Goal: Information Seeking & Learning: Check status

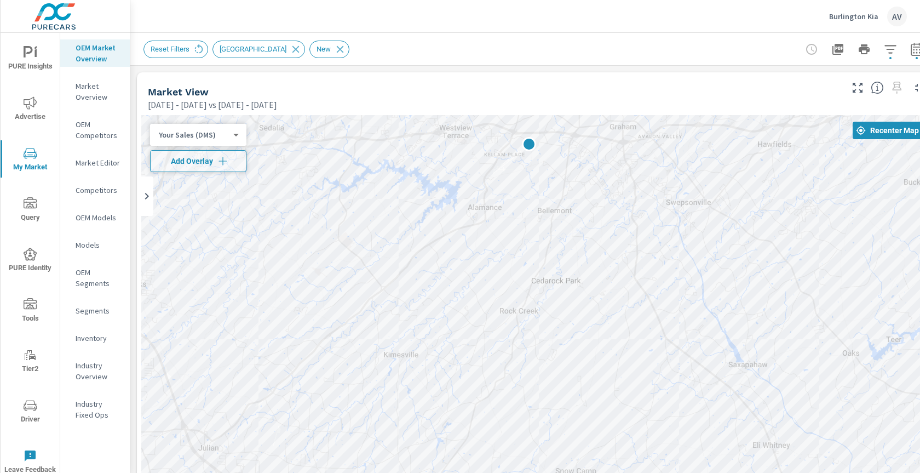
scroll to position [704, 0]
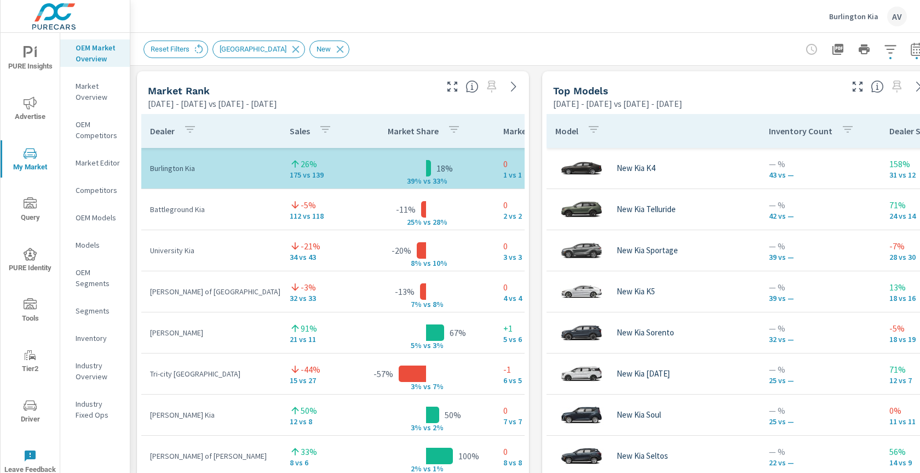
click at [536, 150] on div "Market View Feb 01, 2025 - Jul 31, 2025 vs Aug 01, 2024 - Jan 31, 2025 ← Move l…" at bounding box center [535, 298] width 810 height 1875
click at [98, 163] on p "Market Editor" at bounding box center [98, 162] width 45 height 11
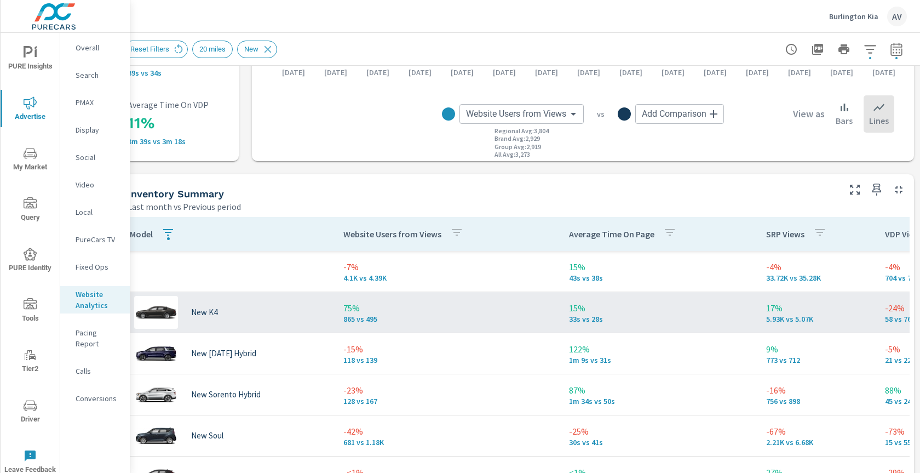
scroll to position [367, 0]
